Goal: Transaction & Acquisition: Download file/media

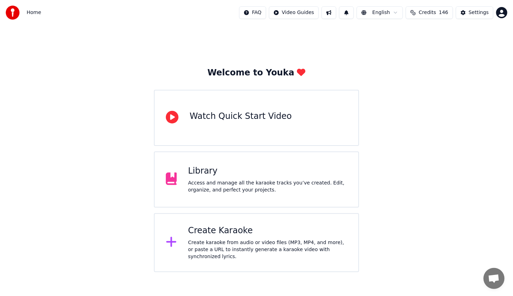
click at [262, 188] on div "Access and manage all the karaoke tracks you’ve created. Edit, organize, and pe…" at bounding box center [267, 187] width 159 height 14
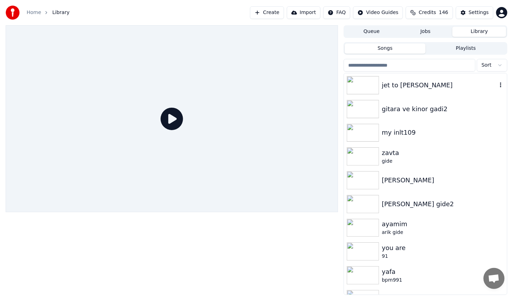
click at [375, 87] on img at bounding box center [363, 85] width 32 height 18
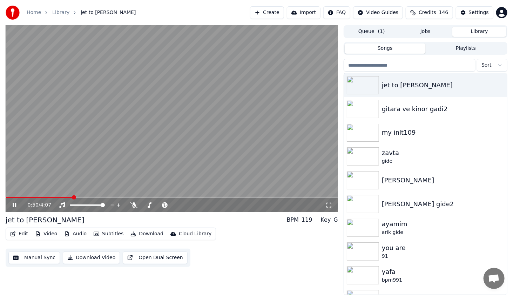
click at [73, 198] on span at bounding box center [172, 197] width 333 height 1
click at [14, 203] on icon at bounding box center [19, 205] width 16 height 6
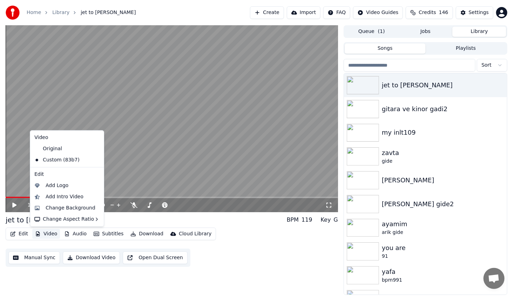
click at [49, 236] on button "Video" at bounding box center [46, 234] width 28 height 10
click at [70, 208] on div "Change Background" at bounding box center [71, 208] width 50 height 7
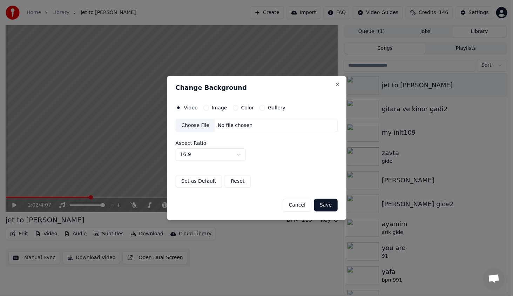
click at [234, 108] on button "Color" at bounding box center [236, 108] width 6 height 6
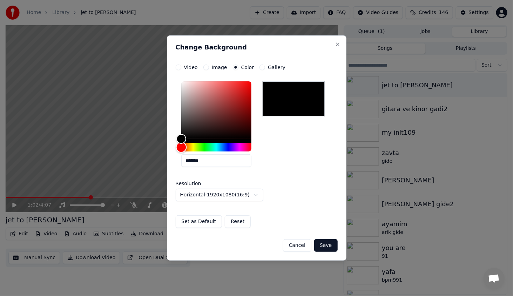
click at [205, 145] on div "Hue" at bounding box center [216, 147] width 70 height 8
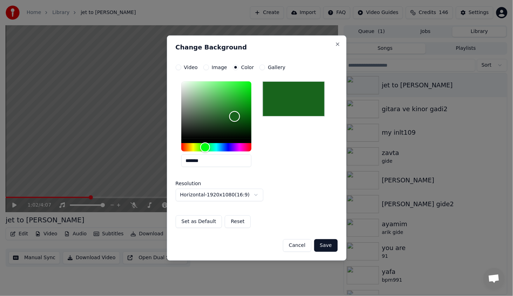
type input "*******"
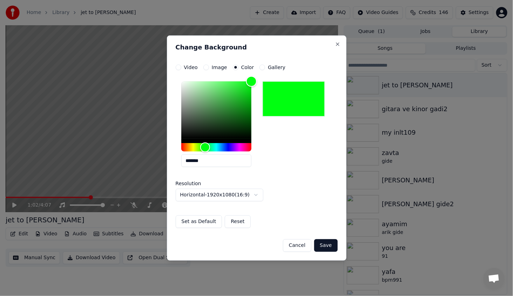
drag, startPoint x: 238, startPoint y: 111, endPoint x: 279, endPoint y: 54, distance: 70.1
click at [280, 49] on div "**********" at bounding box center [257, 147] width 180 height 225
click at [321, 243] on button "Save" at bounding box center [325, 245] width 23 height 13
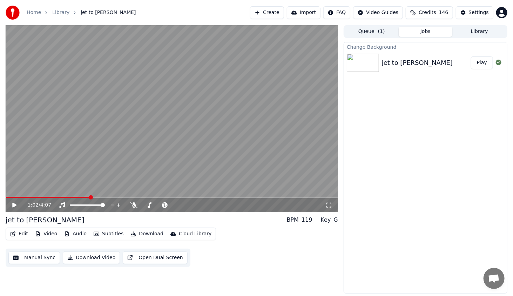
click at [482, 64] on button "Play" at bounding box center [482, 62] width 22 height 13
click at [29, 196] on video at bounding box center [172, 118] width 333 height 187
click at [32, 197] on span at bounding box center [172, 197] width 333 height 1
click at [10, 203] on div "0:20 / 4:07" at bounding box center [171, 205] width 327 height 7
click at [14, 205] on icon at bounding box center [14, 205] width 4 height 5
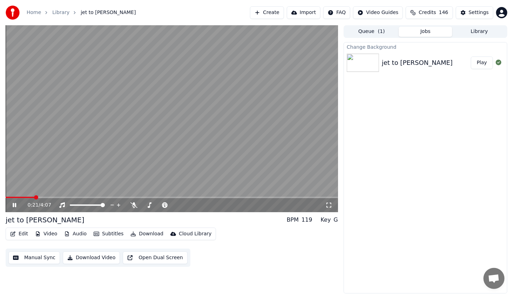
click at [14, 205] on icon at bounding box center [19, 205] width 16 height 6
click at [145, 233] on button "Download" at bounding box center [147, 234] width 39 height 10
click at [13, 205] on icon at bounding box center [14, 205] width 4 height 5
click at [13, 205] on icon at bounding box center [15, 205] width 4 height 4
click at [14, 205] on icon at bounding box center [14, 205] width 4 height 5
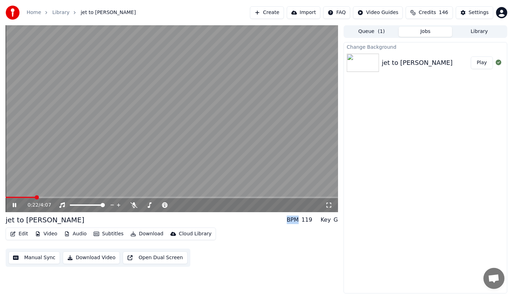
click at [14, 205] on icon at bounding box center [19, 205] width 16 height 6
click at [16, 204] on icon at bounding box center [19, 205] width 16 height 6
click at [15, 197] on span at bounding box center [10, 197] width 9 height 1
click at [9, 197] on span at bounding box center [8, 197] width 5 height 1
click at [21, 197] on span at bounding box center [172, 197] width 333 height 1
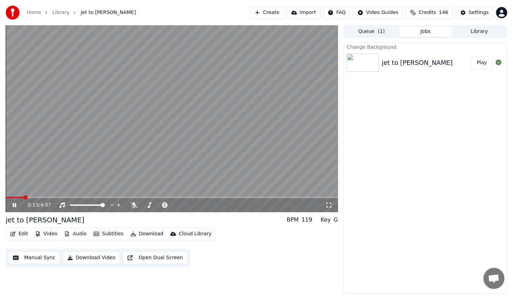
drag, startPoint x: 34, startPoint y: 196, endPoint x: 47, endPoint y: 195, distance: 12.7
click at [47, 195] on video at bounding box center [172, 118] width 333 height 187
click at [54, 198] on span at bounding box center [172, 197] width 333 height 1
drag, startPoint x: 67, startPoint y: 200, endPoint x: 77, endPoint y: 200, distance: 10.5
click at [77, 200] on div "0:36 / 4:07" at bounding box center [172, 205] width 333 height 14
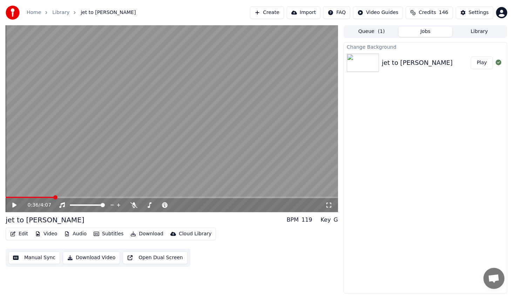
click at [91, 197] on span at bounding box center [172, 197] width 333 height 1
drag, startPoint x: 101, startPoint y: 196, endPoint x: 106, endPoint y: 196, distance: 5.3
click at [106, 196] on video at bounding box center [172, 118] width 333 height 187
drag, startPoint x: 15, startPoint y: 204, endPoint x: 32, endPoint y: 209, distance: 18.3
click at [15, 204] on icon at bounding box center [15, 205] width 4 height 4
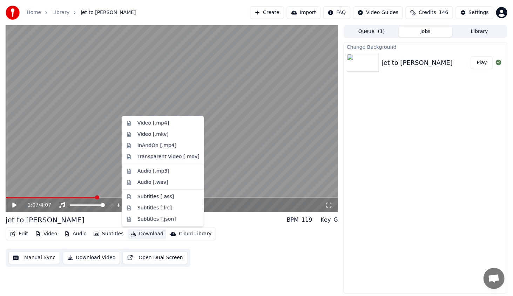
click at [136, 232] on button "Download" at bounding box center [147, 234] width 39 height 10
click at [165, 119] on div "Video [.mp4]" at bounding box center [162, 123] width 79 height 11
